Goal: Transaction & Acquisition: Purchase product/service

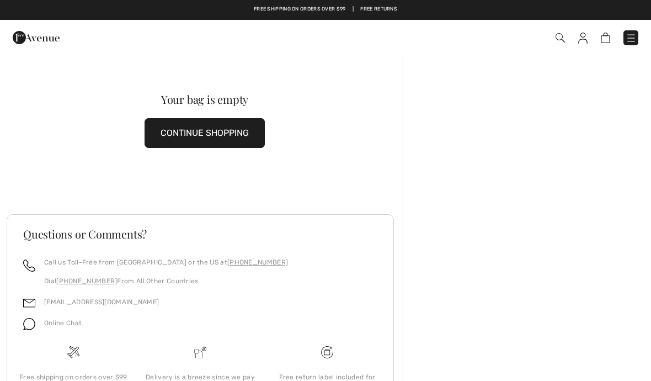
click at [582, 38] on img at bounding box center [583, 38] width 9 height 11
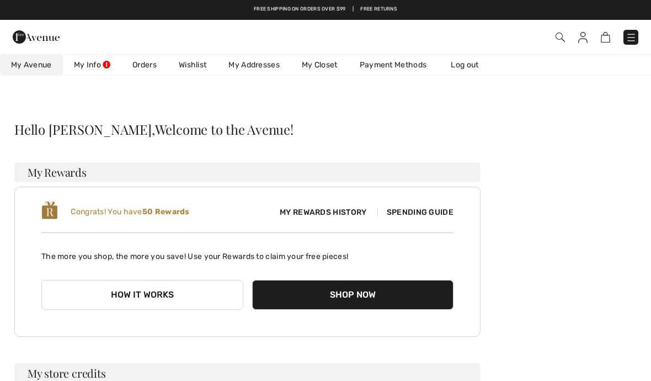
click at [579, 35] on img at bounding box center [583, 37] width 9 height 11
click at [147, 65] on link "Orders" at bounding box center [144, 65] width 46 height 20
click at [299, 206] on span "My Rewards History" at bounding box center [323, 212] width 104 height 12
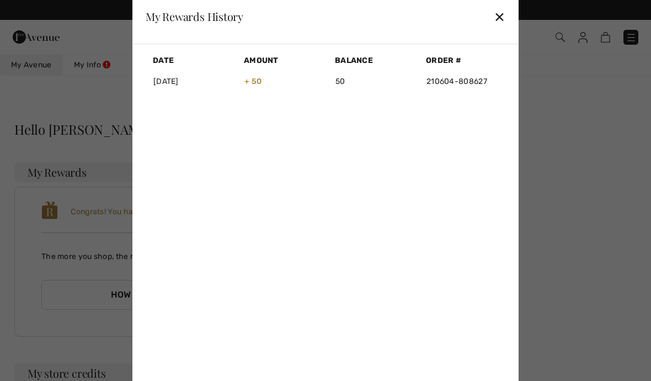
click at [177, 86] on td "2021-06-08" at bounding box center [191, 81] width 91 height 27
click at [448, 86] on link "210604-808627" at bounding box center [457, 81] width 61 height 9
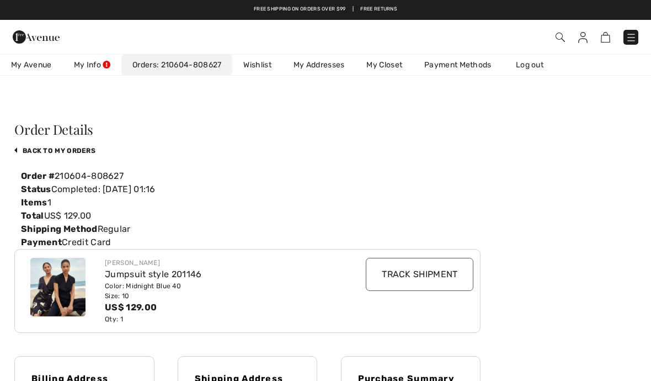
click at [57, 285] on img at bounding box center [57, 287] width 55 height 59
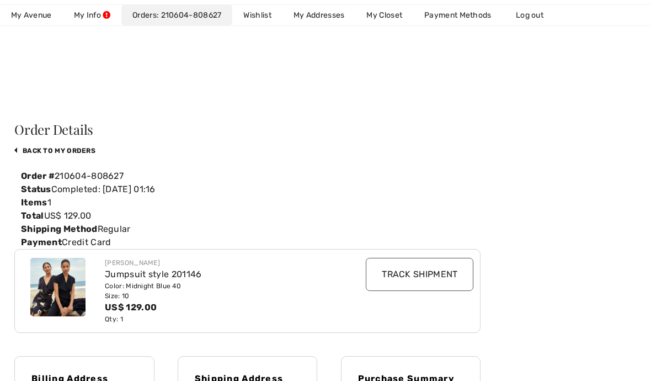
click at [33, 15] on span "My Avenue" at bounding box center [31, 15] width 41 height 12
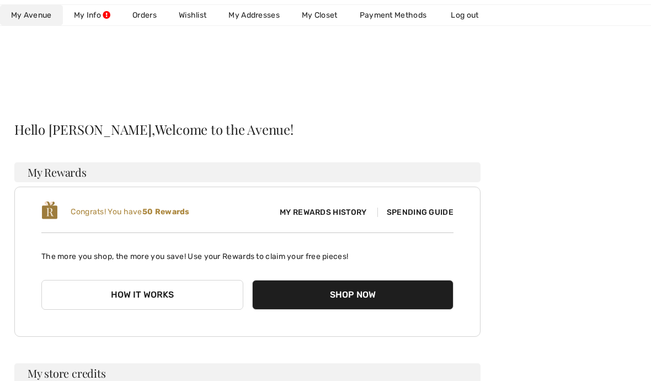
click at [314, 215] on span "My Rewards History" at bounding box center [323, 212] width 104 height 12
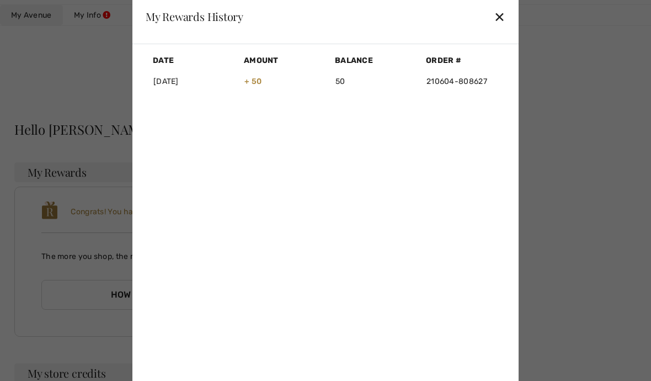
click at [448, 78] on link "210604-808627" at bounding box center [457, 81] width 61 height 9
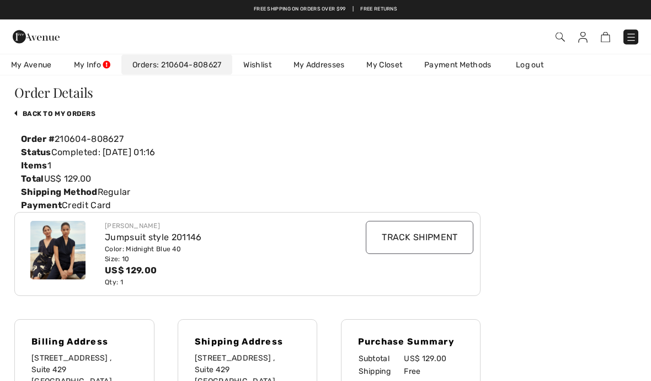
scroll to position [31, 0]
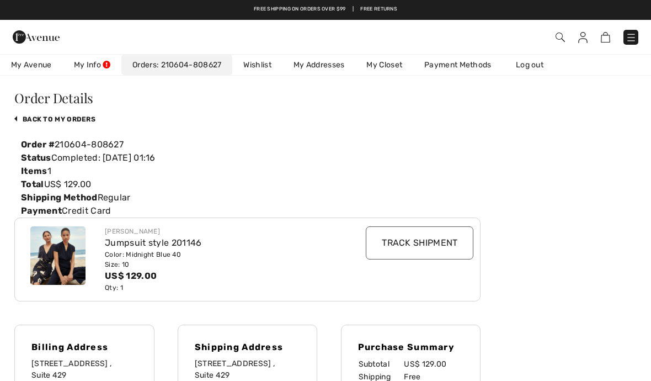
click at [116, 242] on div "Jumpsuit style 201146" at bounding box center [229, 242] width 248 height 13
click at [51, 253] on img at bounding box center [57, 255] width 55 height 59
click at [117, 277] on div "US$ 129.00" at bounding box center [229, 275] width 248 height 13
click at [128, 243] on div "Jumpsuit style 201146" at bounding box center [229, 242] width 248 height 13
click at [139, 246] on div "Jumpsuit style 201146" at bounding box center [229, 242] width 248 height 13
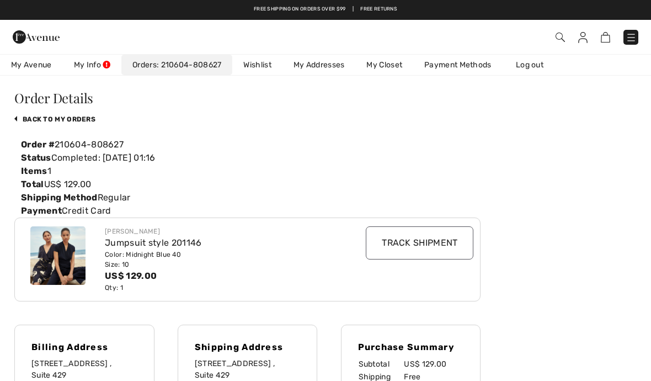
click at [134, 279] on div "US$ 129.00" at bounding box center [229, 275] width 248 height 13
click at [124, 261] on div "Size: 10" at bounding box center [229, 264] width 248 height 10
click at [109, 230] on div "[PERSON_NAME]" at bounding box center [229, 231] width 248 height 10
click at [57, 157] on div "Status Completed: 2021-08-08 01:16" at bounding box center [247, 157] width 466 height 13
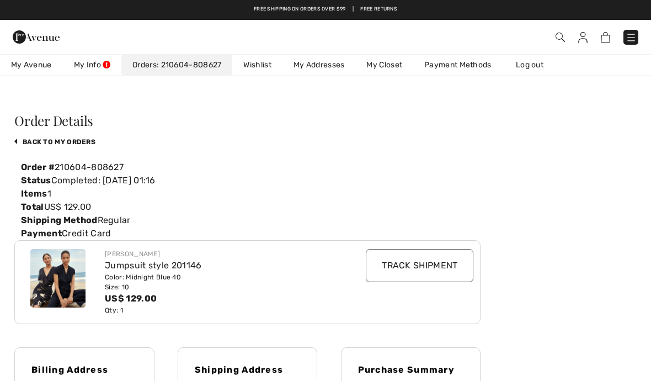
scroll to position [0, 0]
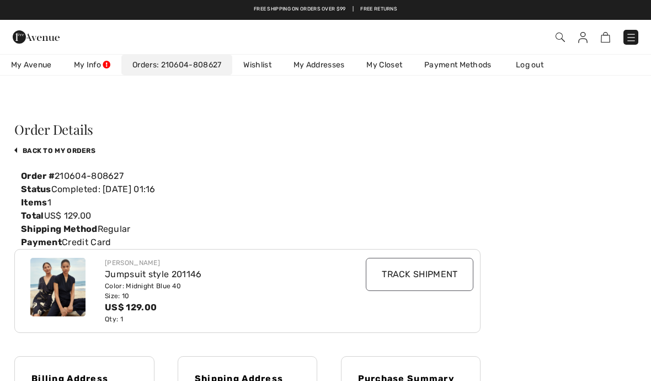
click at [25, 63] on span "My Avenue" at bounding box center [31, 65] width 41 height 12
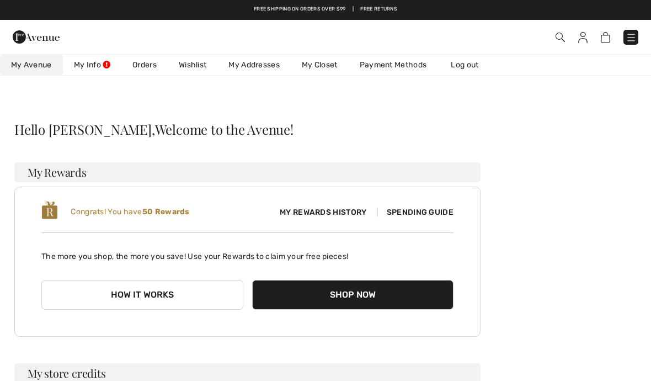
click at [604, 35] on img at bounding box center [605, 37] width 9 height 10
click at [188, 63] on link "Wishlist" at bounding box center [193, 65] width 50 height 20
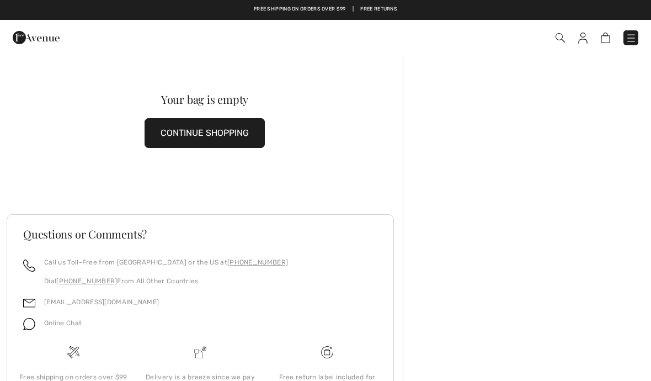
click at [24, 35] on img at bounding box center [36, 37] width 47 height 22
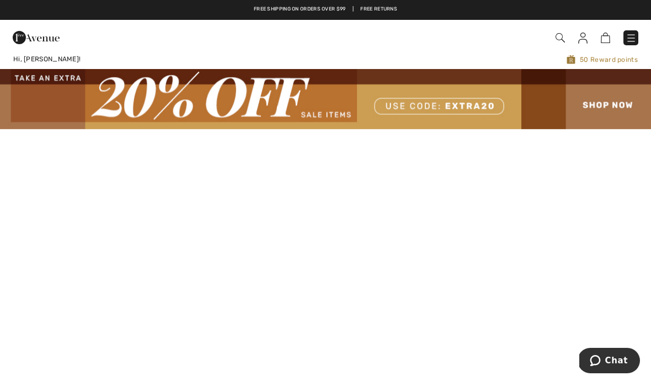
click at [582, 35] on img at bounding box center [583, 38] width 9 height 11
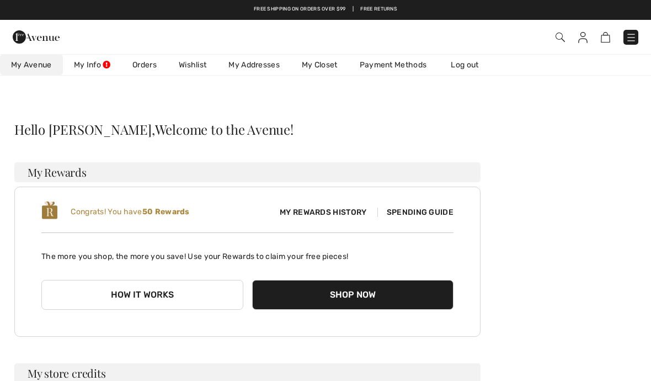
click at [195, 65] on link "Wishlist" at bounding box center [193, 65] width 50 height 20
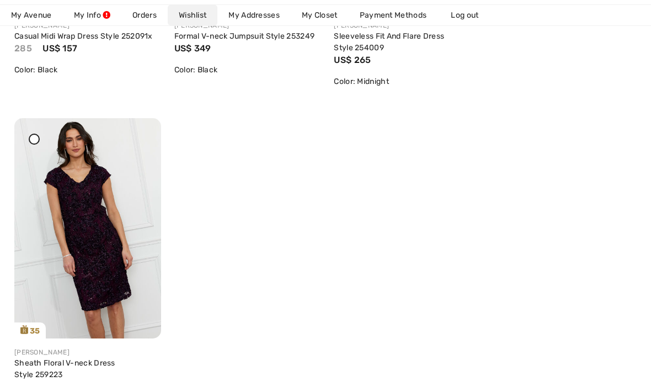
scroll to position [430, 0]
click at [91, 244] on img at bounding box center [87, 228] width 147 height 220
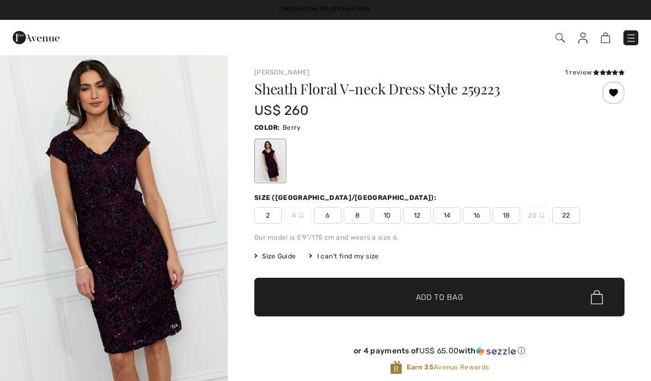
checkbox input "true"
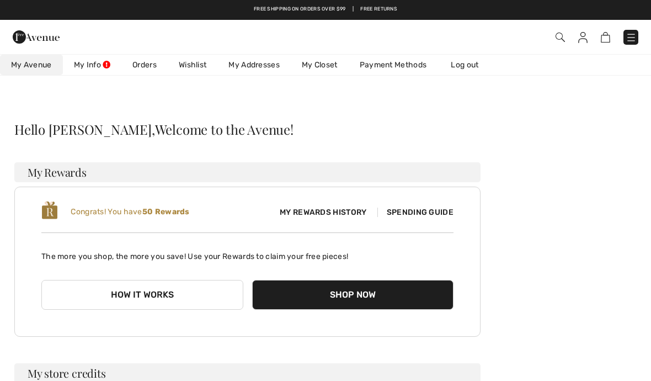
click at [194, 63] on link "Wishlist" at bounding box center [193, 65] width 50 height 20
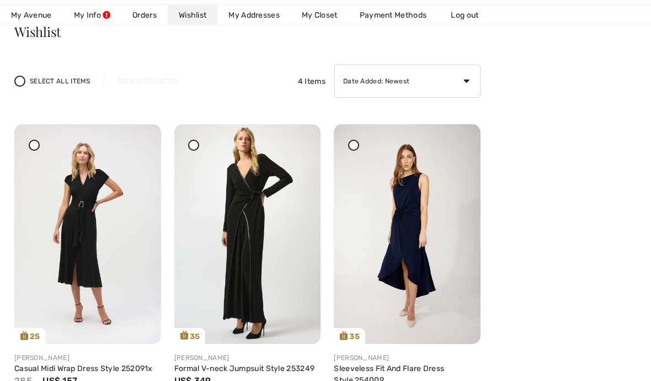
scroll to position [97, 0]
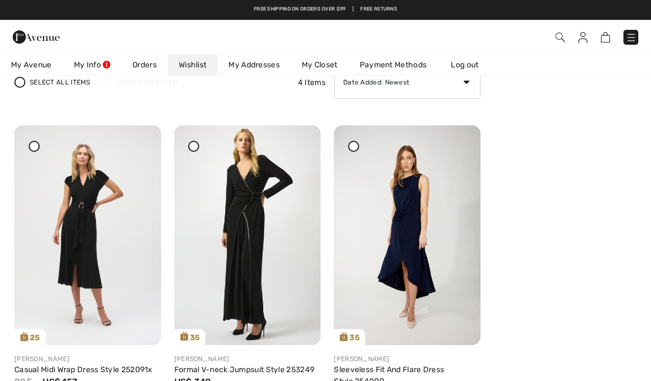
click at [245, 226] on img at bounding box center [247, 235] width 147 height 220
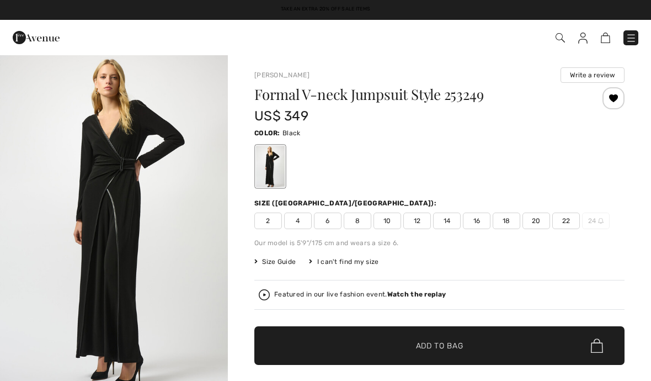
checkbox input "true"
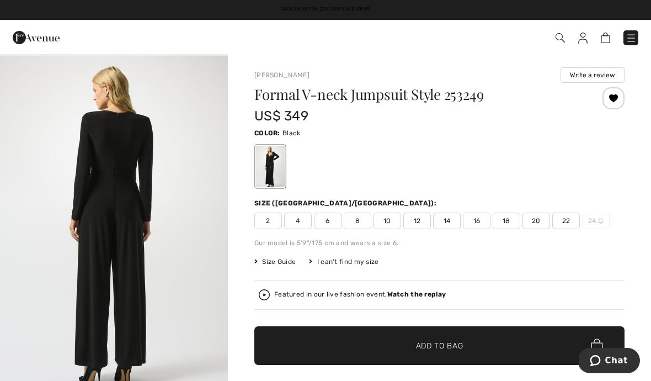
scroll to position [1091, 0]
click at [34, 270] on img "3 / 4" at bounding box center [114, 227] width 228 height 342
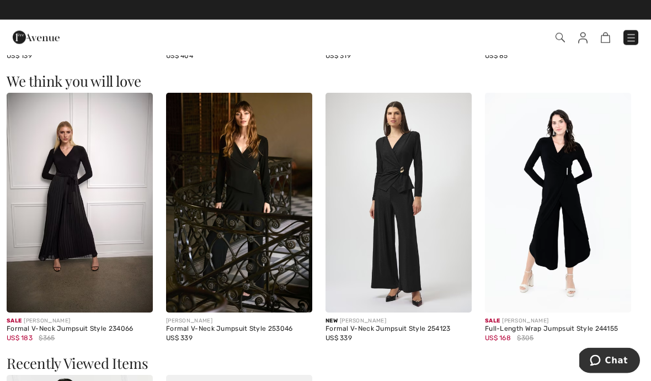
scroll to position [947, 0]
click at [71, 198] on img at bounding box center [80, 203] width 146 height 220
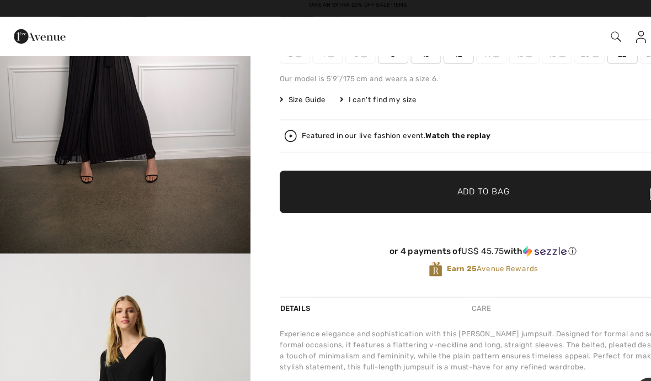
click at [295, 20] on div at bounding box center [302, -1] width 29 height 41
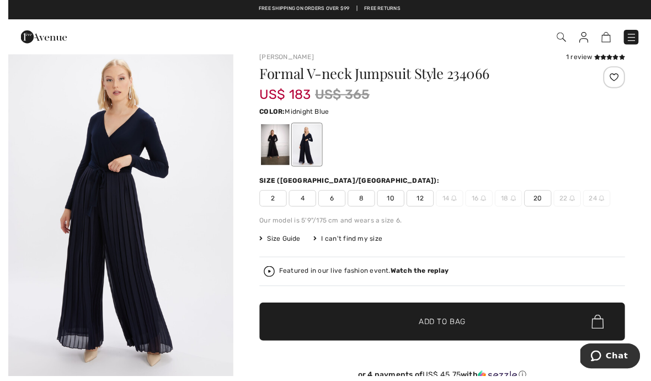
scroll to position [30, 0]
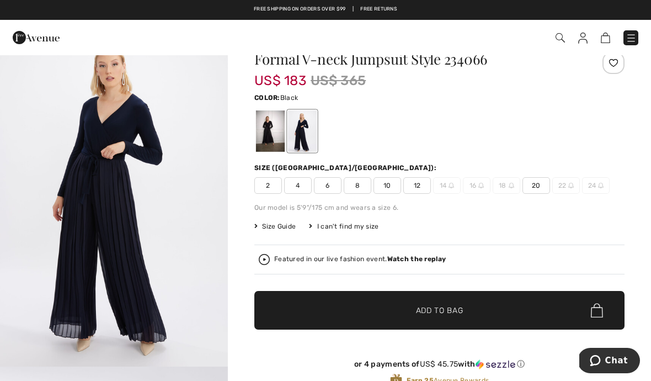
click at [268, 133] on div at bounding box center [270, 130] width 29 height 41
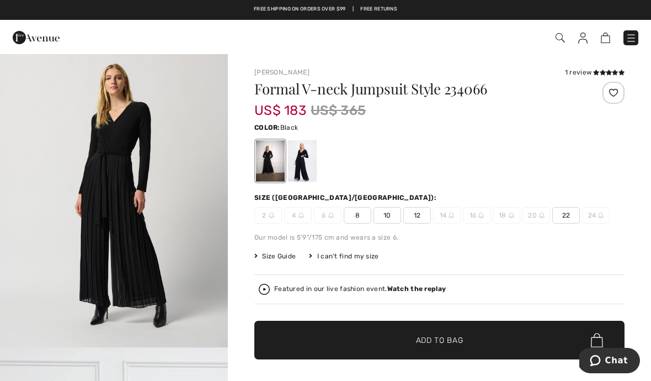
scroll to position [381, 0]
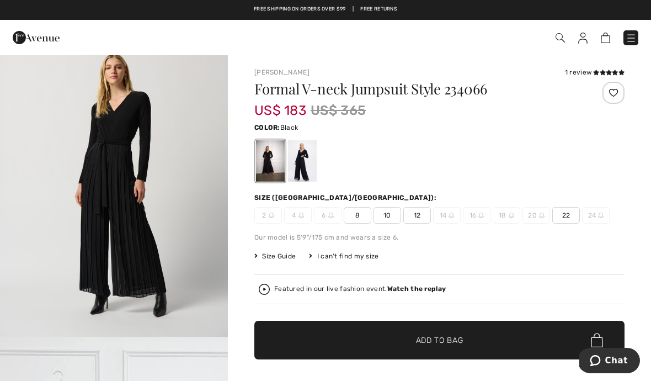
click at [406, 291] on strong "Watch the replay" at bounding box center [417, 289] width 59 height 8
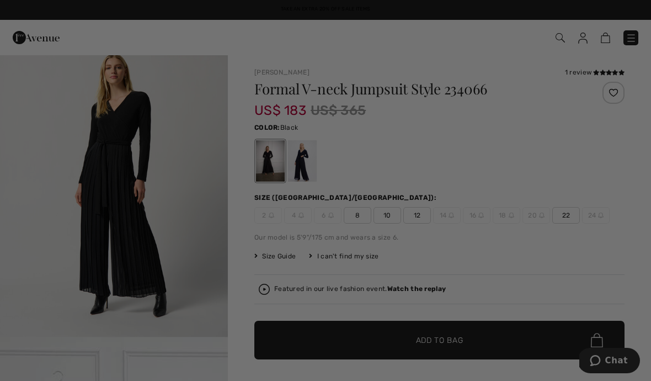
checkbox input "true"
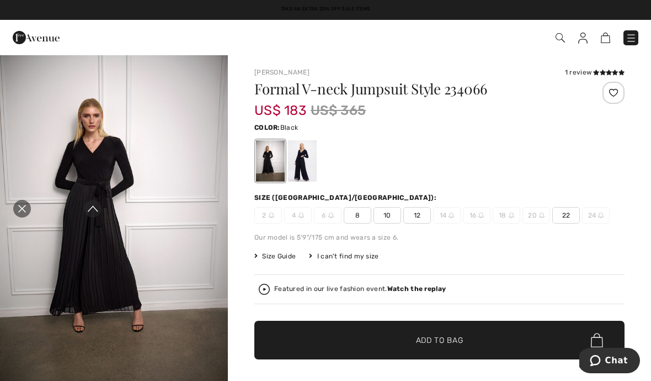
click at [24, 204] on icon "Close live curation" at bounding box center [21, 208] width 13 height 13
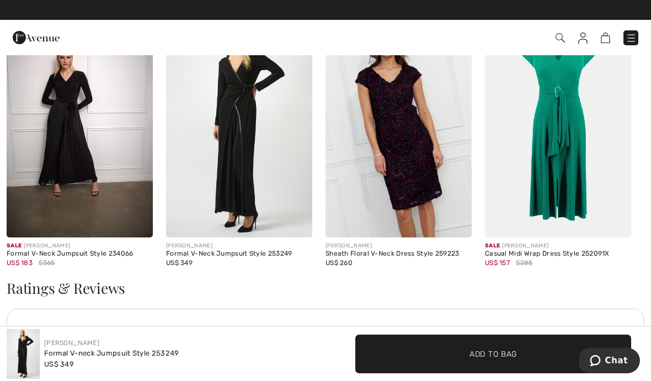
scroll to position [1269, 0]
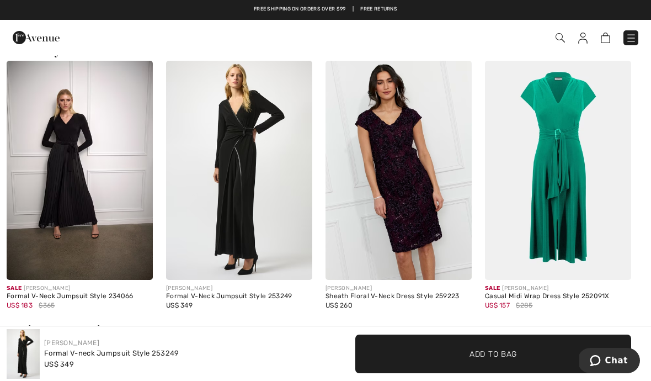
click at [396, 221] on img at bounding box center [399, 171] width 146 height 220
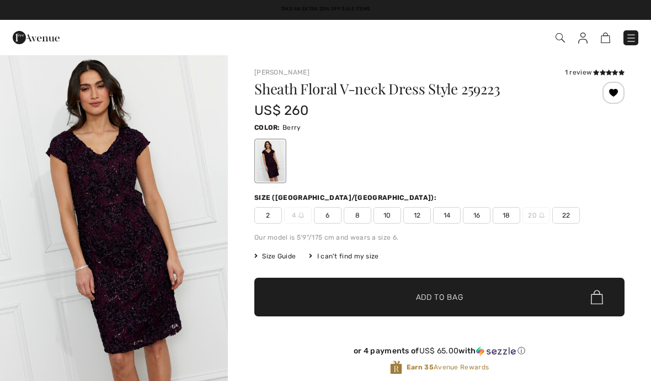
checkbox input "true"
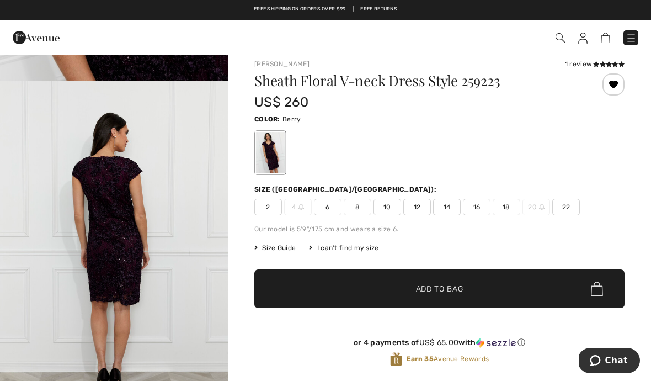
scroll to position [751, 0]
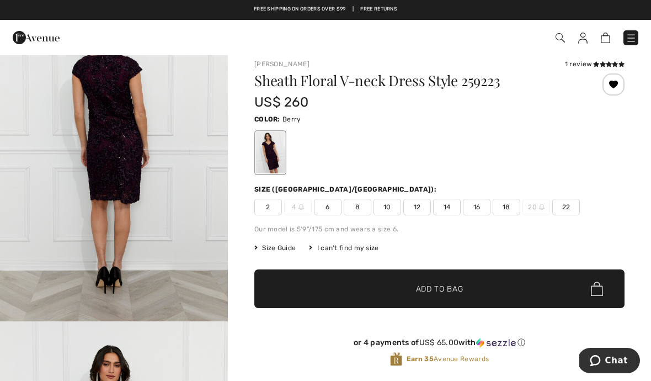
click at [57, 243] on img "3 / 4" at bounding box center [114, 150] width 228 height 342
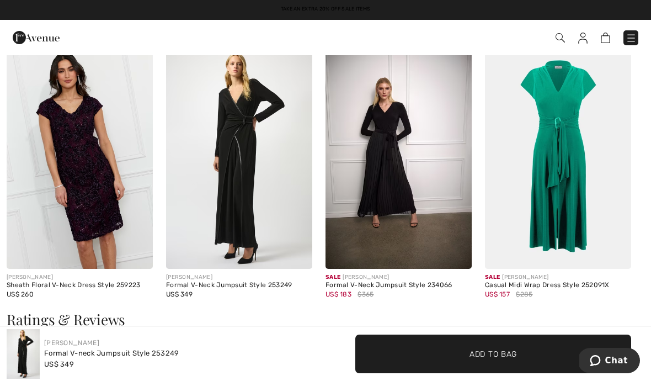
click at [221, 148] on img at bounding box center [239, 159] width 146 height 220
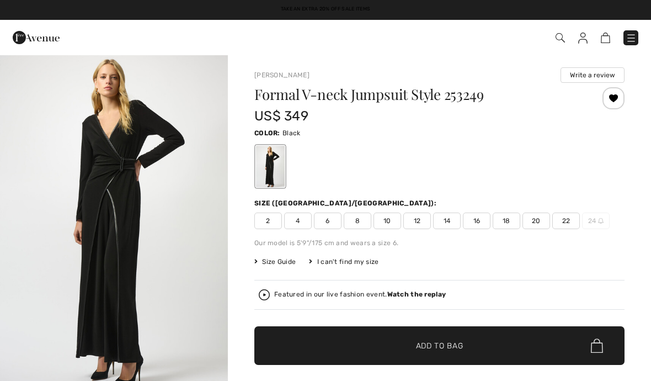
checkbox input "true"
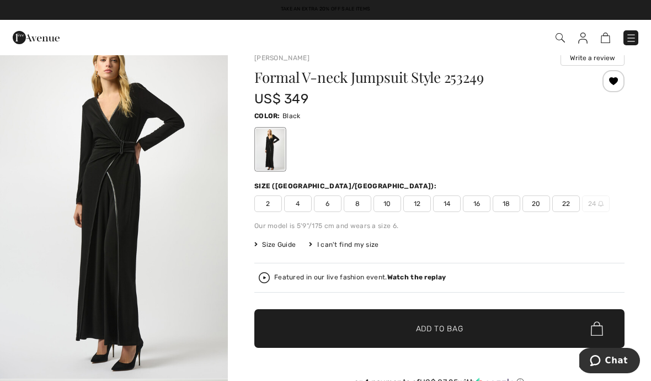
click at [47, 297] on img "1 / 4" at bounding box center [114, 208] width 228 height 342
click at [389, 206] on span "10" at bounding box center [388, 203] width 28 height 17
click at [267, 246] on span "Size Guide" at bounding box center [274, 245] width 41 height 10
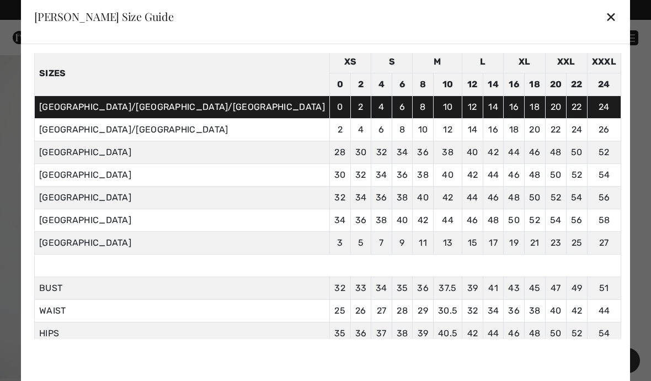
scroll to position [44, 0]
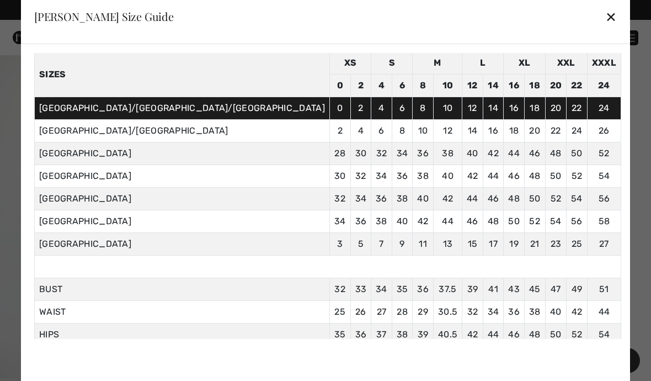
click at [606, 16] on div "✕" at bounding box center [612, 16] width 12 height 23
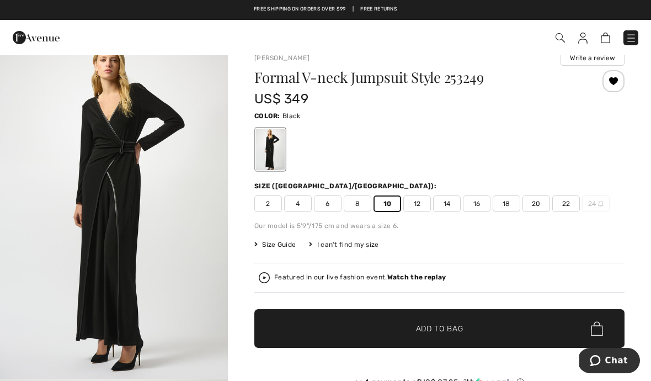
click at [416, 328] on span "Add to Bag" at bounding box center [439, 329] width 47 height 12
click at [23, 38] on img at bounding box center [36, 37] width 47 height 22
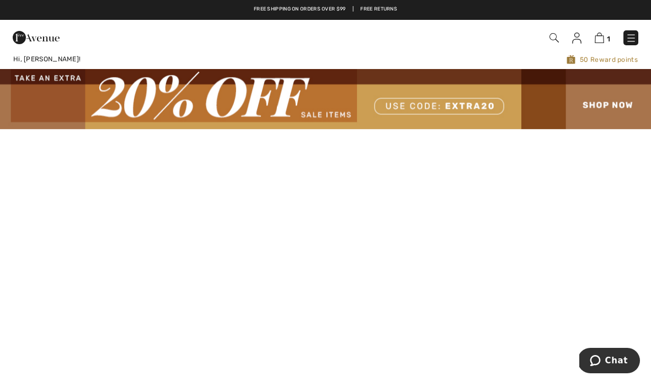
click at [579, 36] on img at bounding box center [576, 38] width 9 height 11
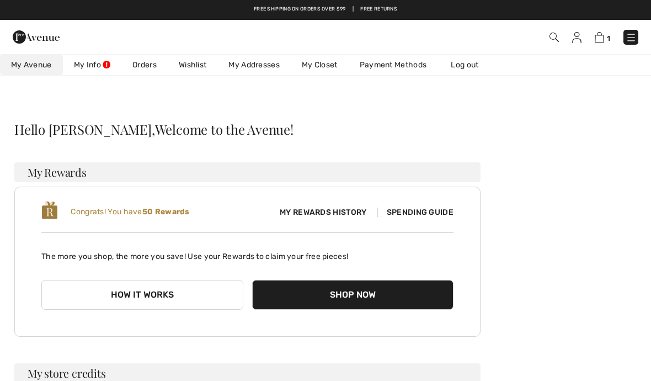
click at [194, 65] on link "Wishlist" at bounding box center [193, 65] width 50 height 20
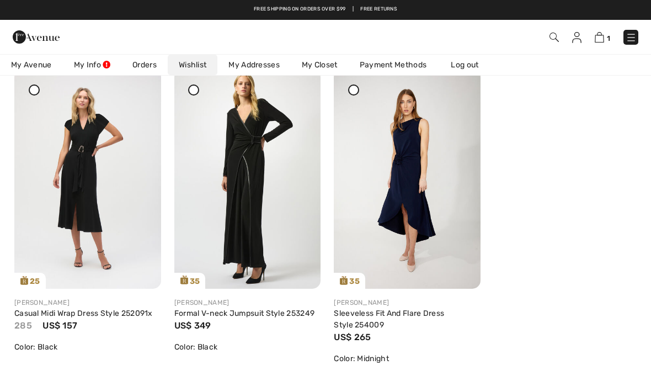
scroll to position [152, 0]
click at [64, 158] on img at bounding box center [87, 180] width 147 height 220
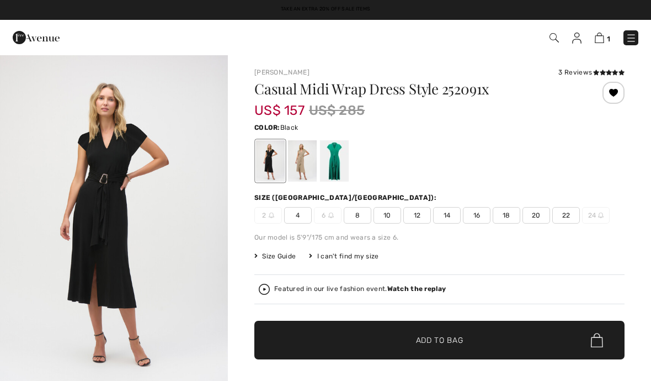
checkbox input "true"
click at [302, 156] on div at bounding box center [302, 160] width 29 height 41
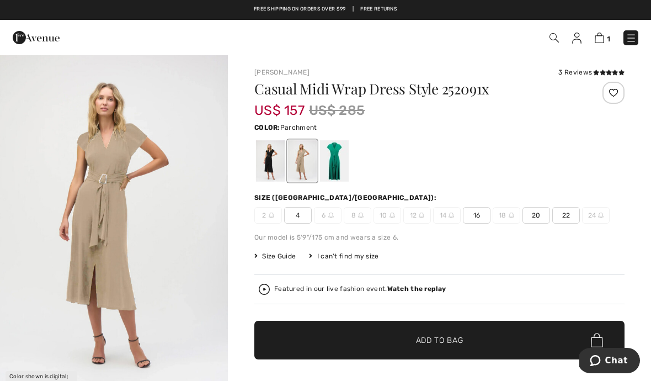
click at [15, 36] on img at bounding box center [36, 37] width 47 height 22
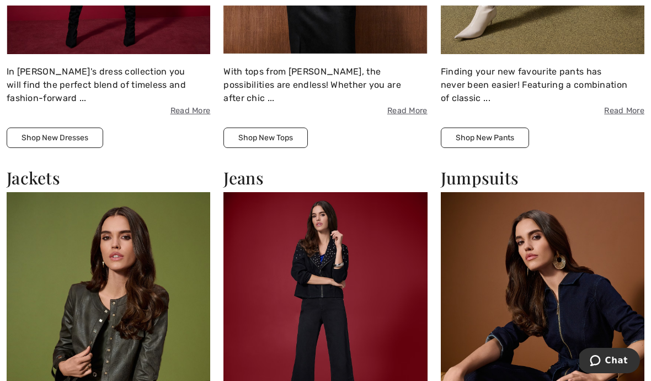
scroll to position [1852, 0]
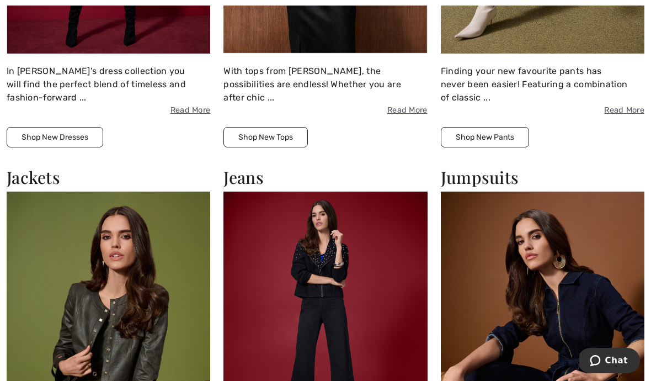
click at [485, 218] on img at bounding box center [543, 316] width 204 height 249
click at [477, 167] on h2 "Jumpsuits" at bounding box center [543, 177] width 204 height 20
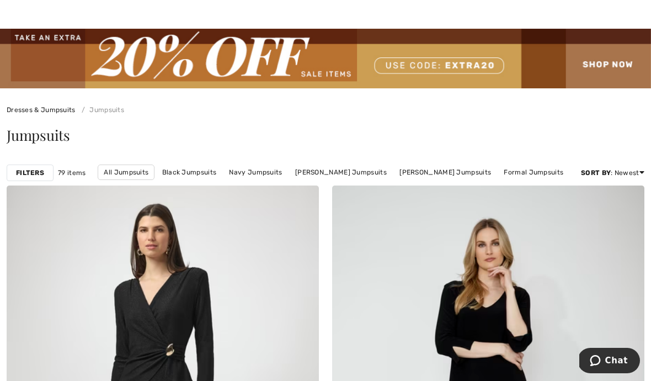
scroll to position [27, 0]
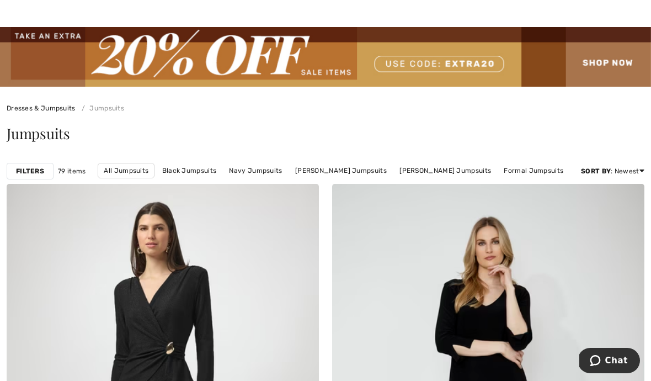
click at [517, 173] on link "Formal Jumpsuits" at bounding box center [533, 170] width 71 height 14
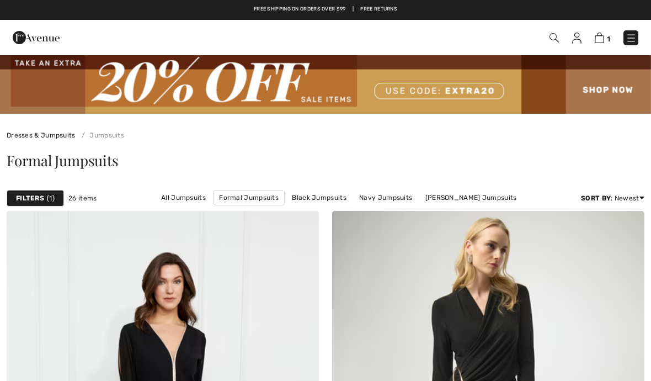
checkbox input "true"
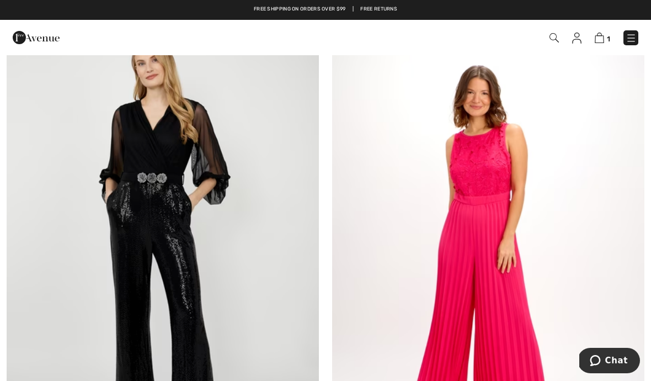
scroll to position [4490, 0]
click at [139, 227] on img at bounding box center [163, 246] width 312 height 469
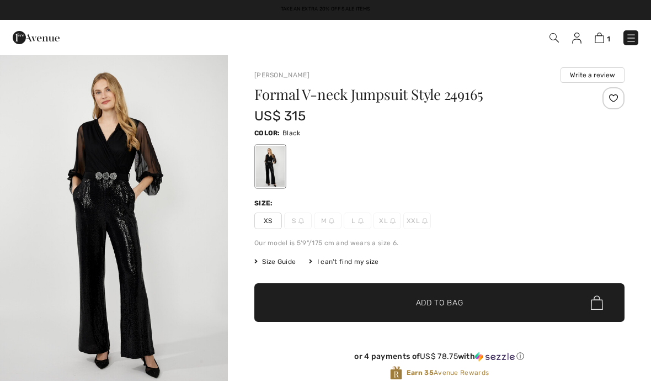
checkbox input "true"
click at [68, 263] on img "1 / 4" at bounding box center [114, 225] width 228 height 342
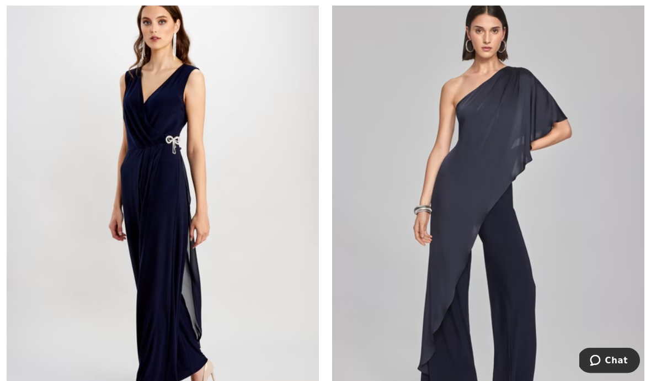
scroll to position [5565, 0]
click at [155, 156] on img at bounding box center [163, 212] width 312 height 469
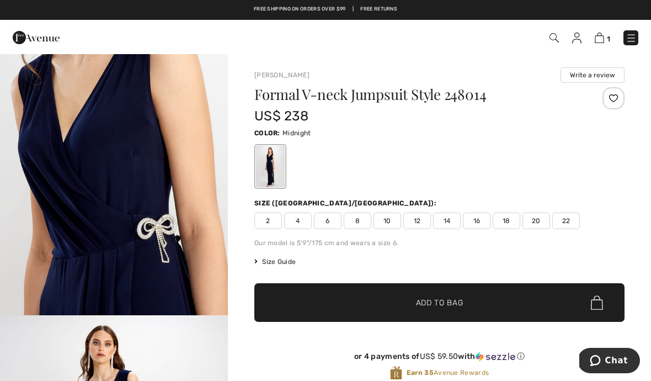
scroll to position [1729, 0]
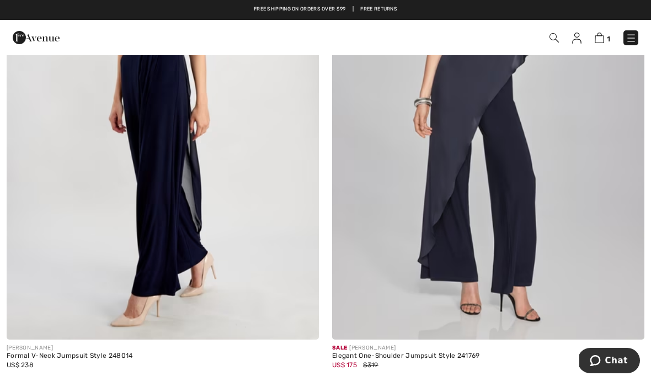
scroll to position [5671, 0]
click at [600, 40] on img at bounding box center [599, 38] width 9 height 10
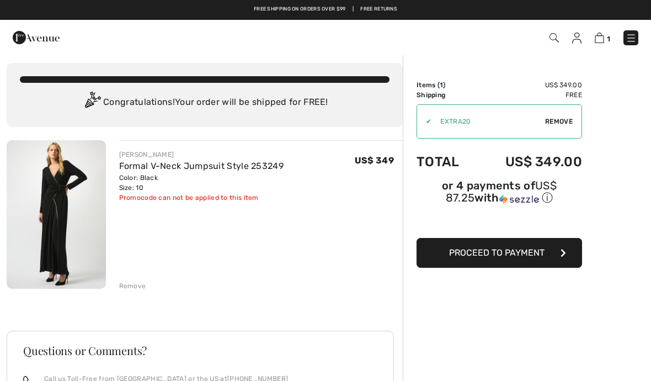
scroll to position [4, 0]
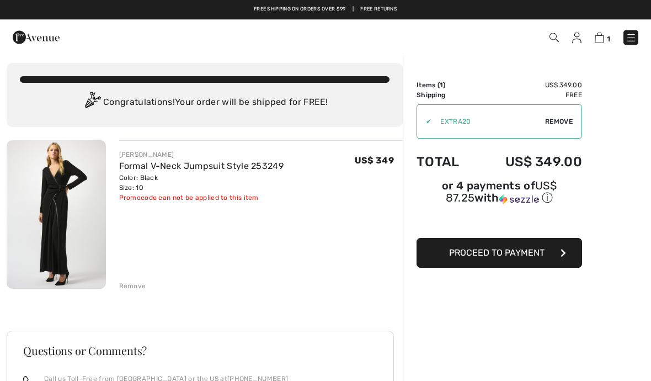
click at [482, 255] on span "Proceed to Payment" at bounding box center [496, 253] width 95 height 10
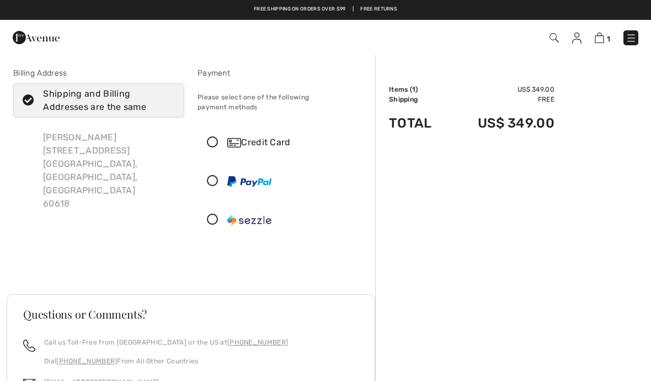
click at [216, 137] on icon at bounding box center [212, 143] width 29 height 12
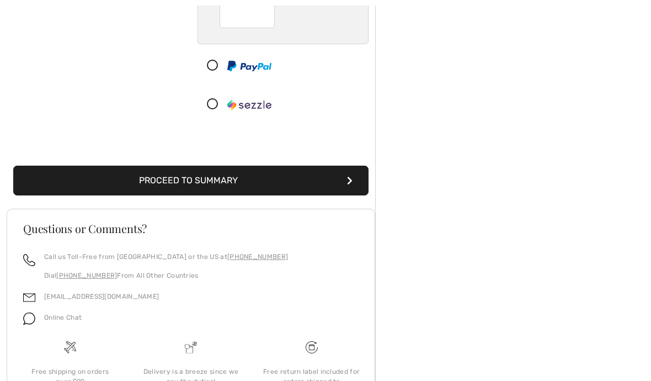
scroll to position [252, 0]
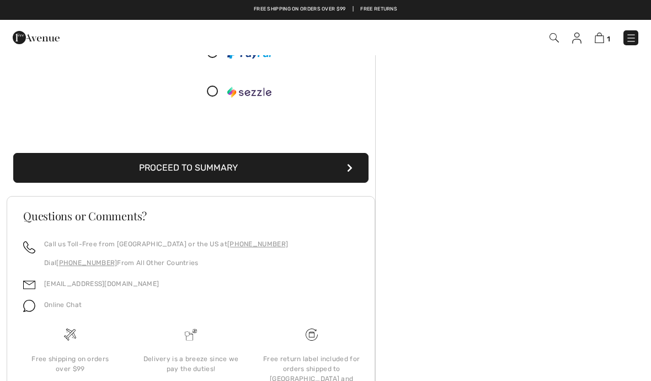
click at [135, 155] on button "Proceed to Summary" at bounding box center [191, 168] width 356 height 30
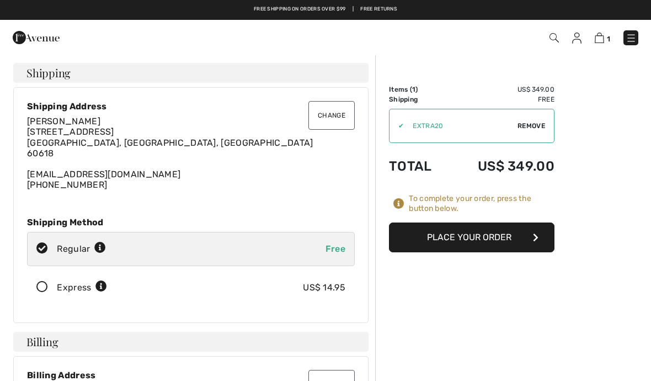
click at [98, 246] on icon at bounding box center [100, 248] width 12 height 12
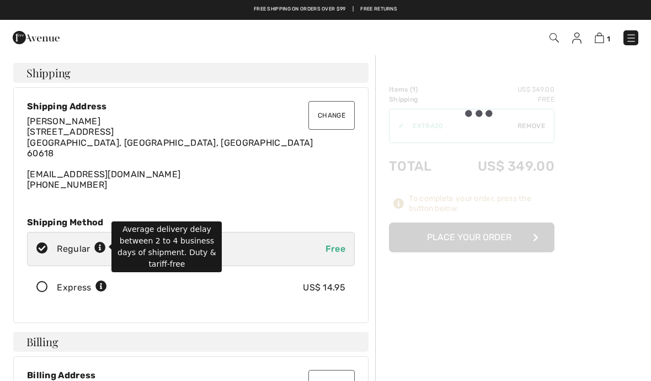
radio input "true"
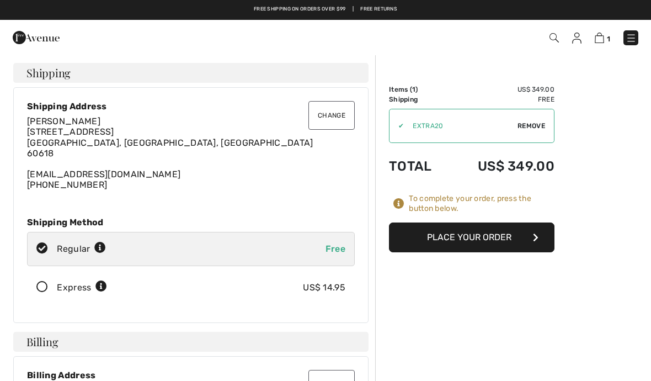
click at [19, 272] on div "Change Shipping Address Dawn Lynch 4044 N Lincoln Ave., Suite 429 Chicago, IL, …" at bounding box center [191, 205] width 356 height 236
click at [474, 234] on button "Place Your Order" at bounding box center [472, 237] width 166 height 30
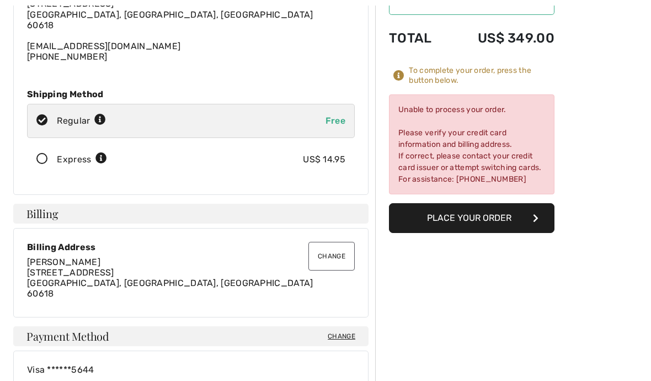
scroll to position [128, 0]
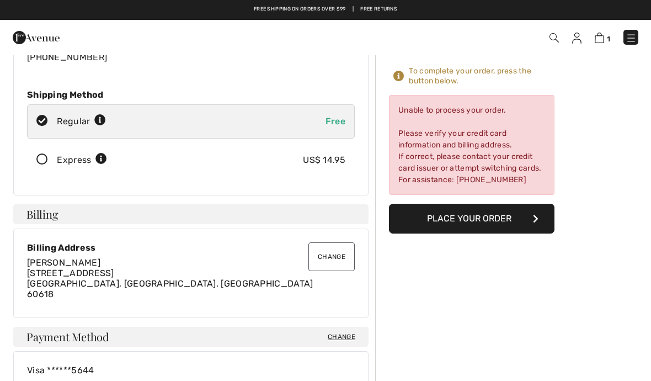
click at [343, 333] on span "Change" at bounding box center [342, 337] width 28 height 10
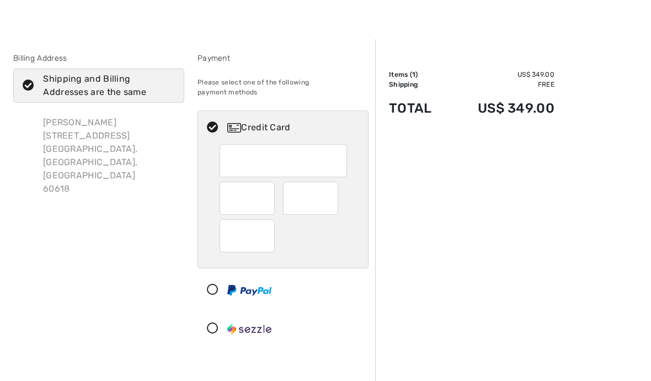
scroll to position [29, 0]
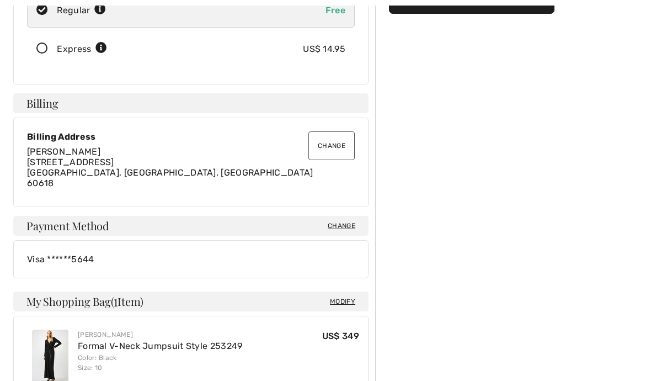
scroll to position [348, 0]
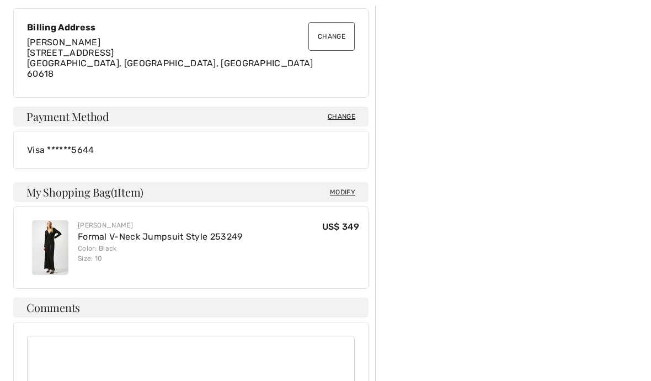
click at [47, 246] on img at bounding box center [50, 247] width 36 height 55
